Goal: Navigation & Orientation: Understand site structure

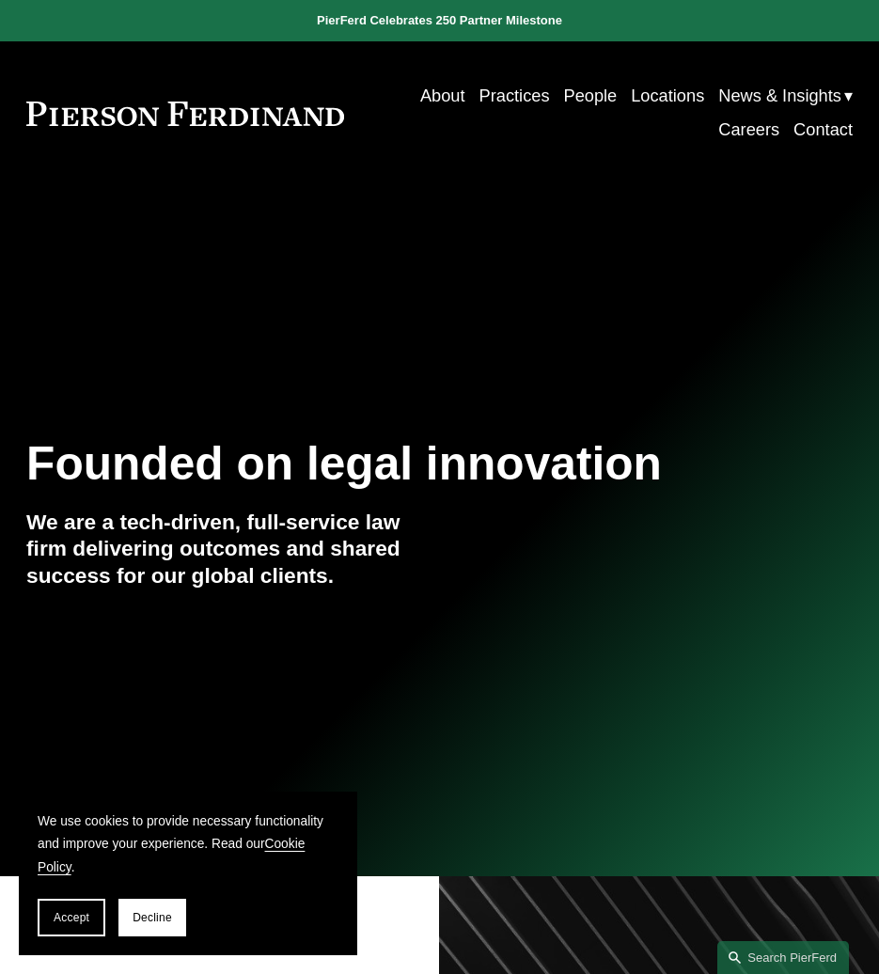
click at [424, 97] on link "About" at bounding box center [442, 96] width 45 height 34
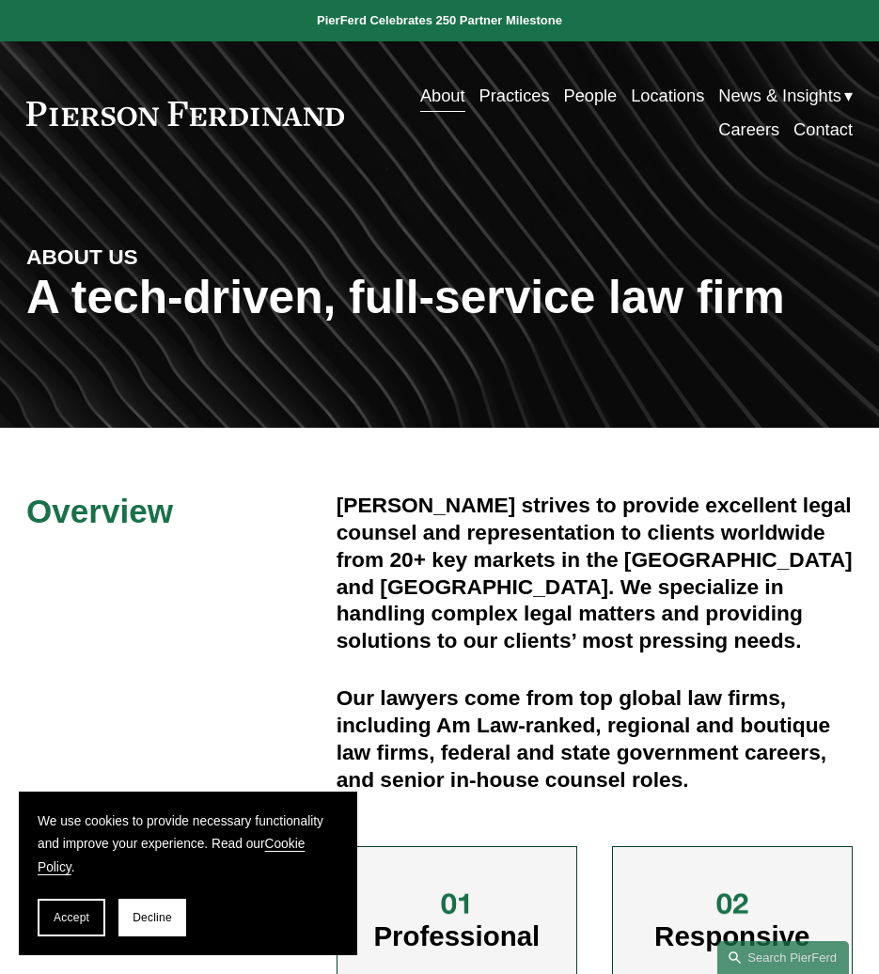
click at [506, 91] on link "Practices" at bounding box center [515, 96] width 71 height 34
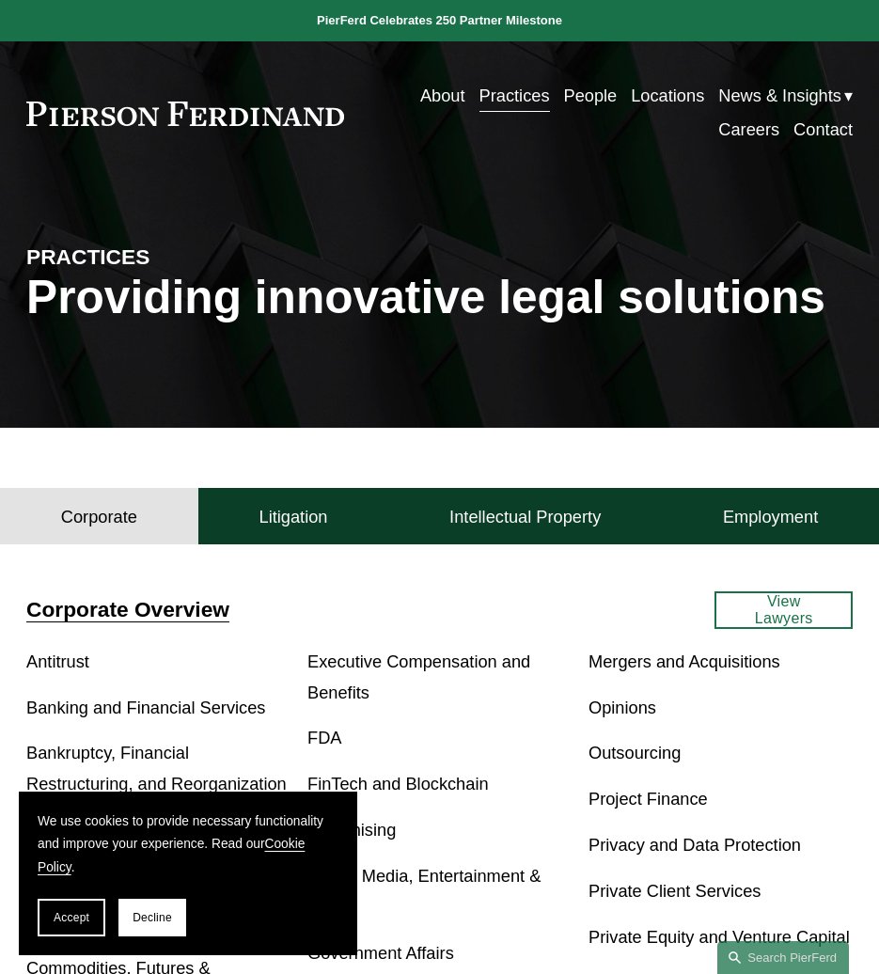
click at [453, 97] on link "About" at bounding box center [442, 96] width 45 height 34
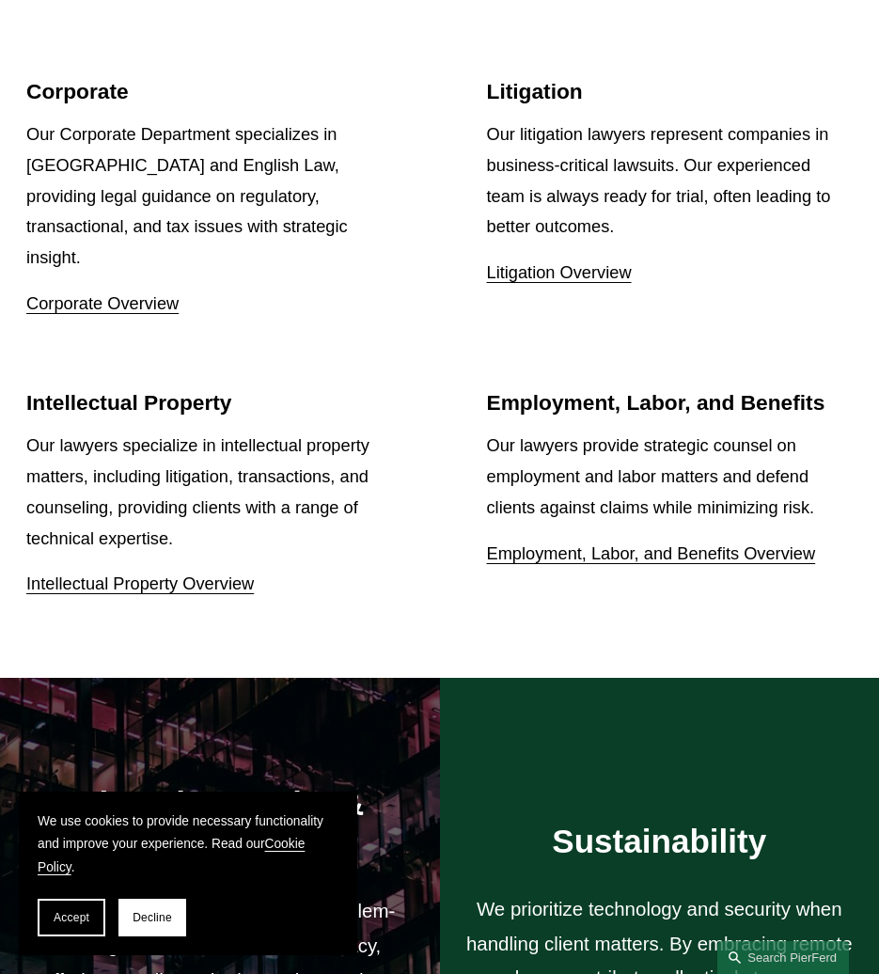
scroll to position [2618, 0]
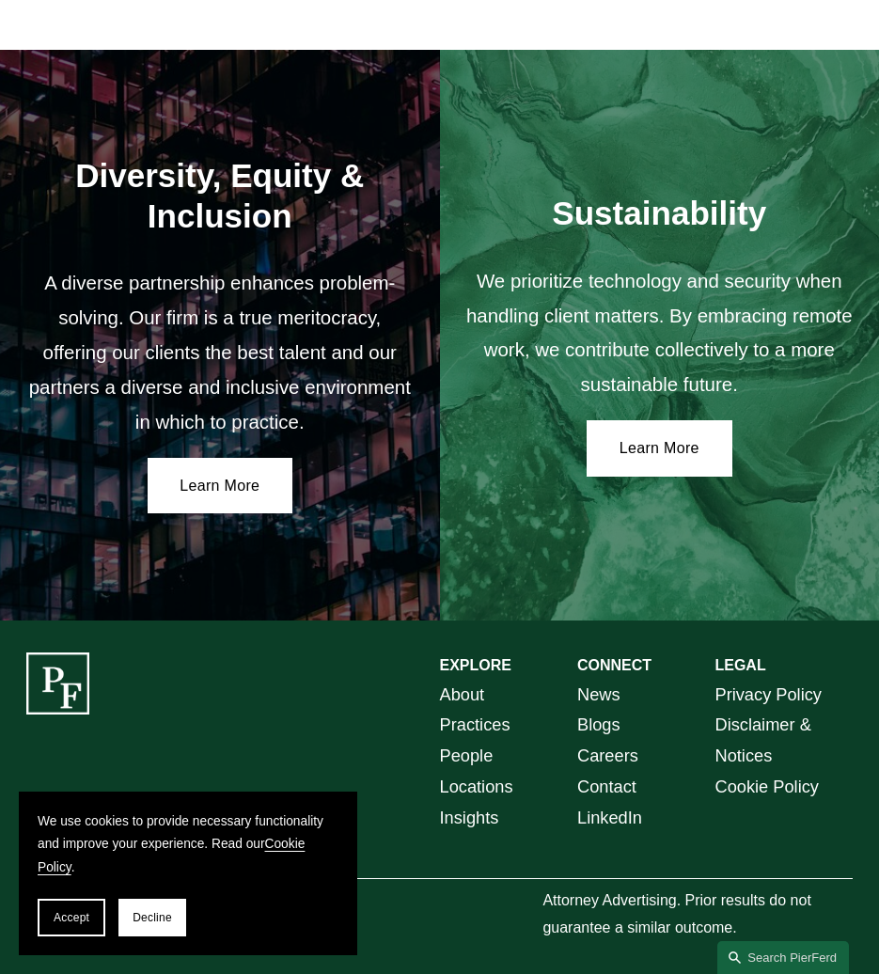
click at [480, 762] on link "People" at bounding box center [467, 756] width 54 height 31
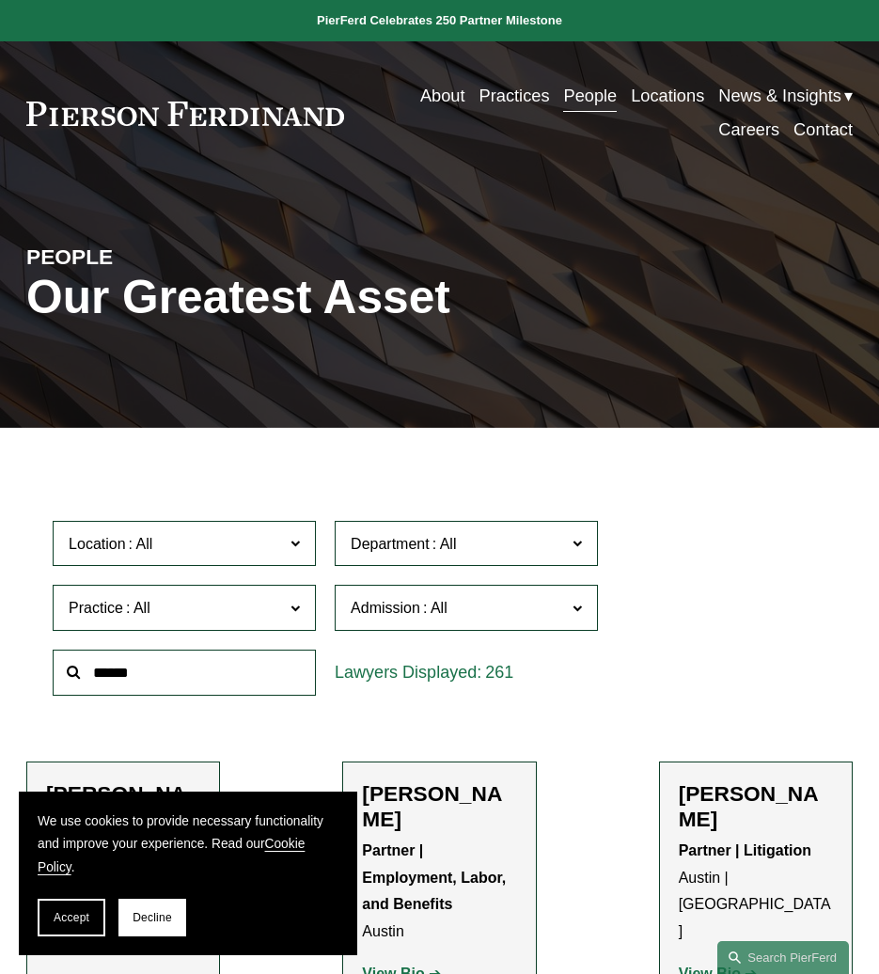
click at [431, 90] on link "About" at bounding box center [442, 96] width 45 height 34
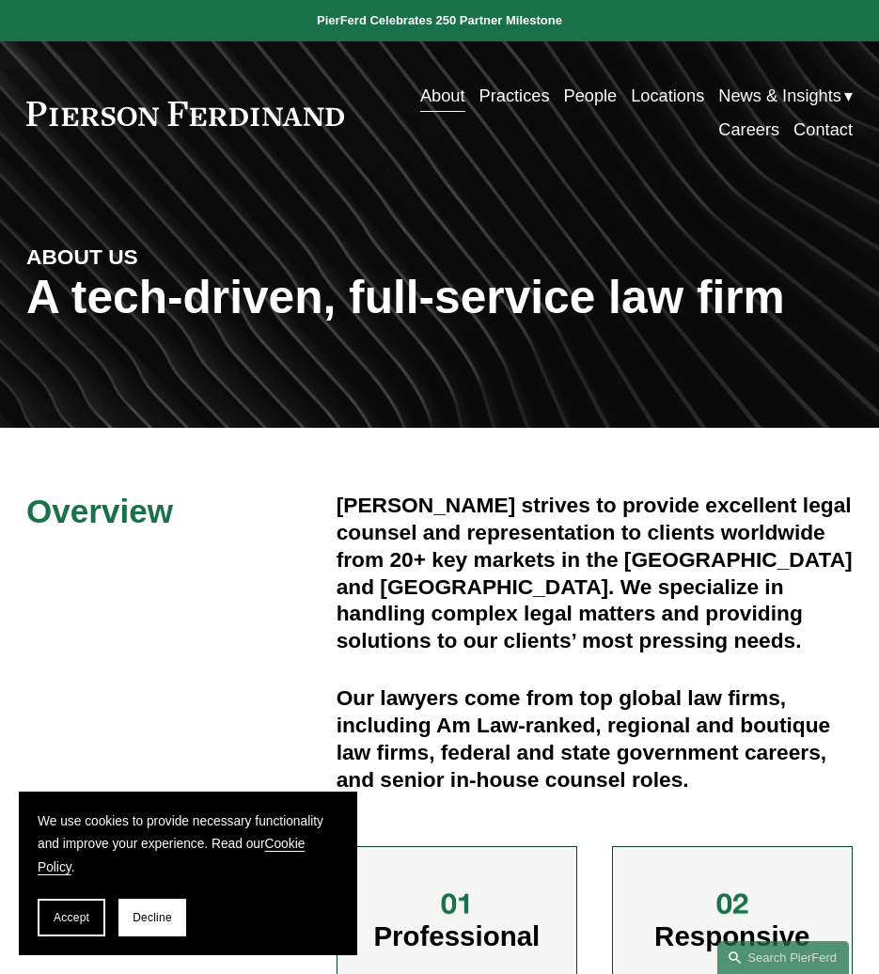
click at [257, 108] on link at bounding box center [185, 114] width 318 height 24
